Goal: Information Seeking & Learning: Learn about a topic

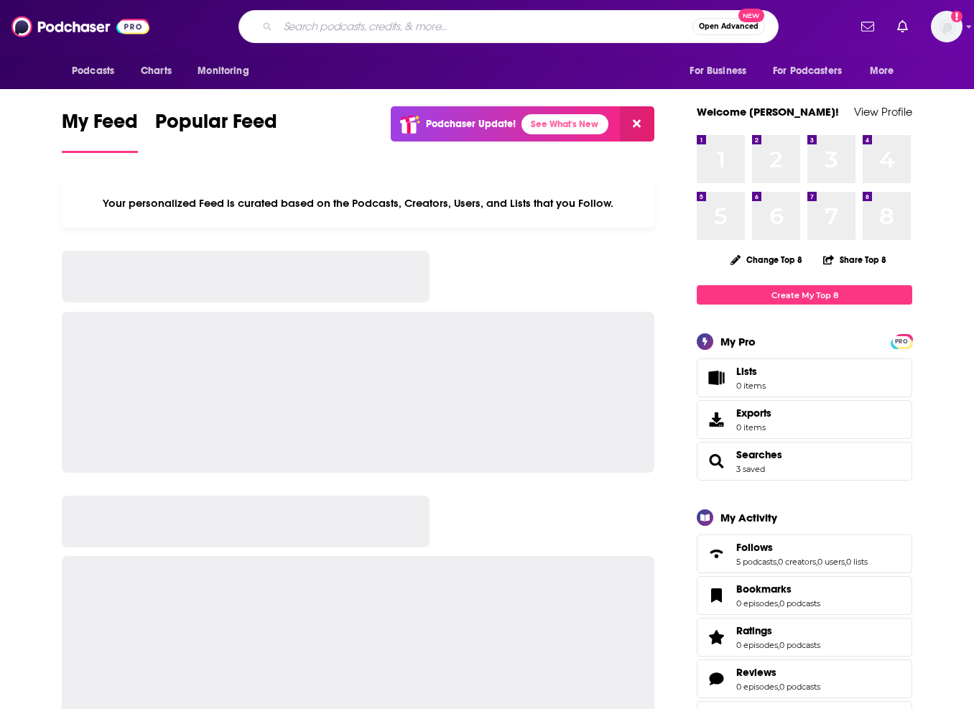
click at [412, 22] on input "Search podcasts, credits, & more..." at bounding box center [485, 26] width 414 height 23
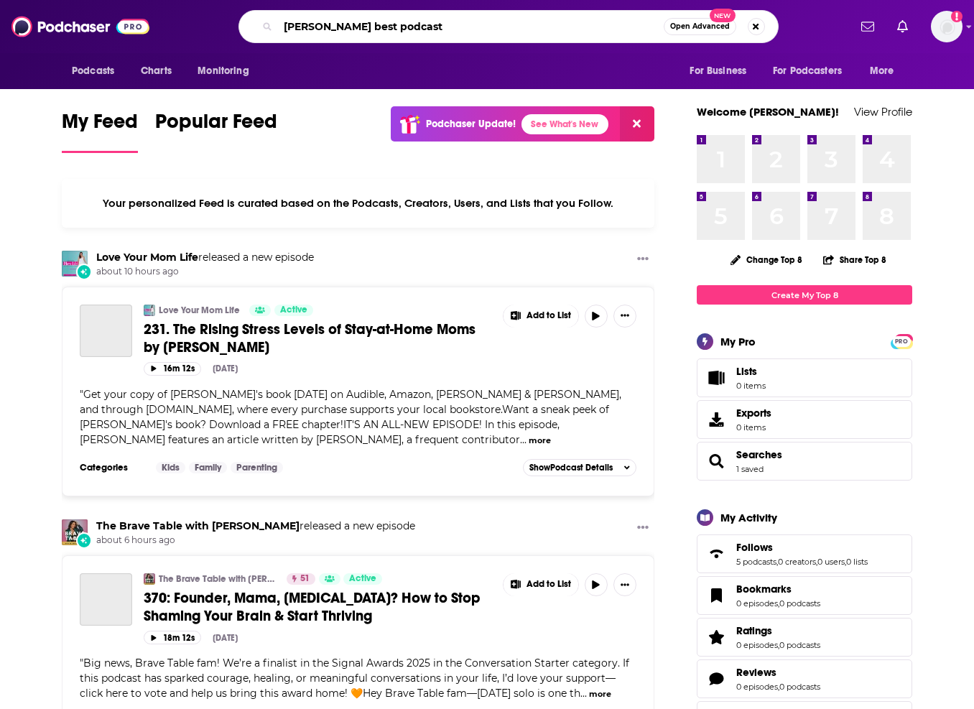
type input "[PERSON_NAME] best podcast"
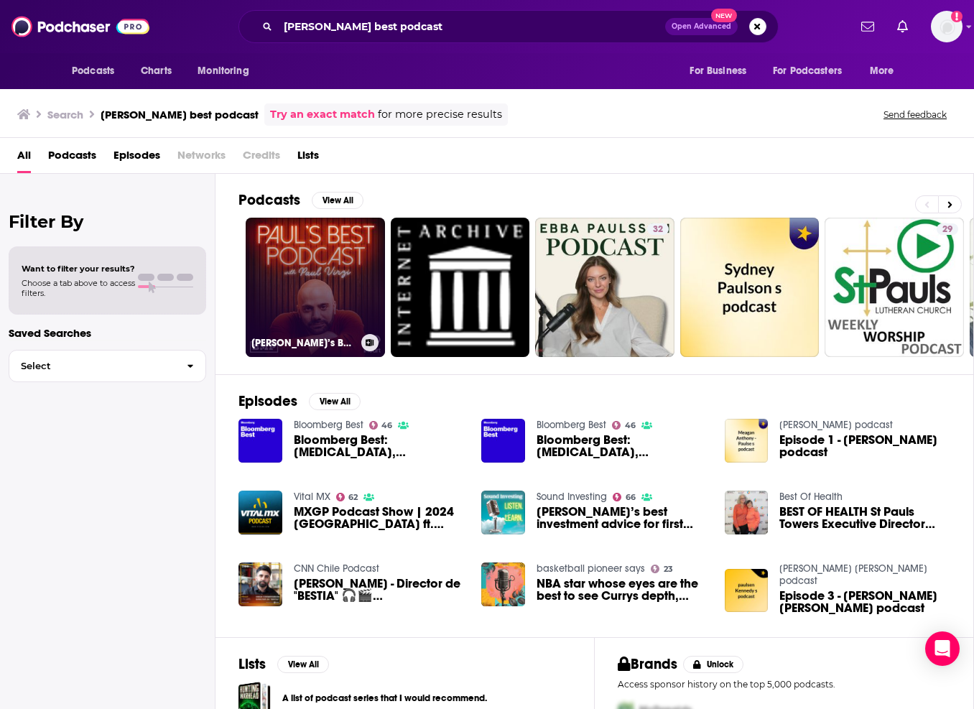
click at [299, 276] on link "[PERSON_NAME]’s Best Podcast" at bounding box center [315, 287] width 139 height 139
